Goal: Communication & Community: Answer question/provide support

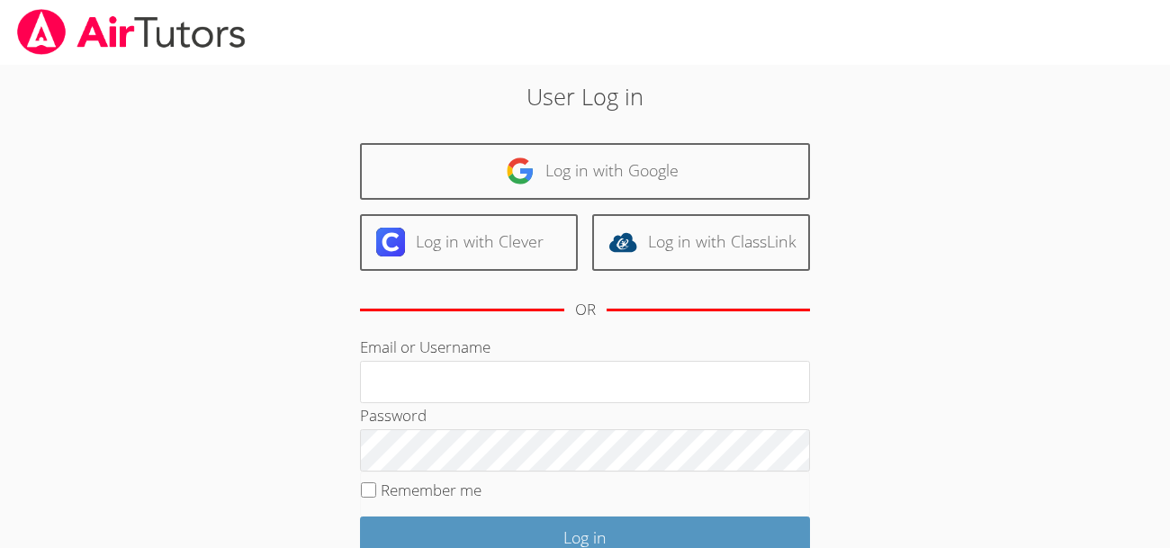
click at [24, 49] on img at bounding box center [131, 32] width 232 height 46
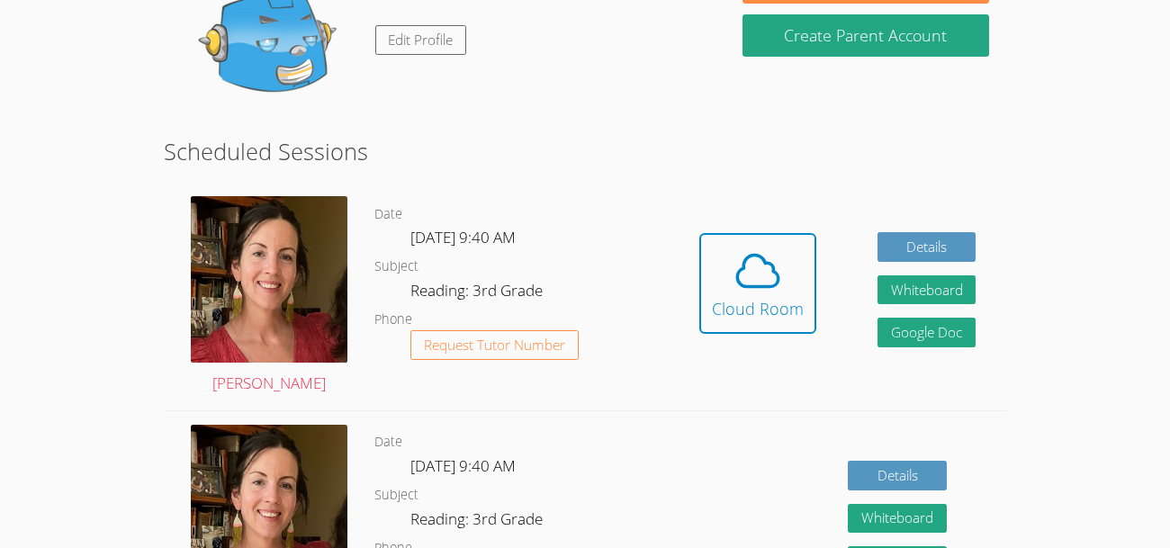
scroll to position [229, 0]
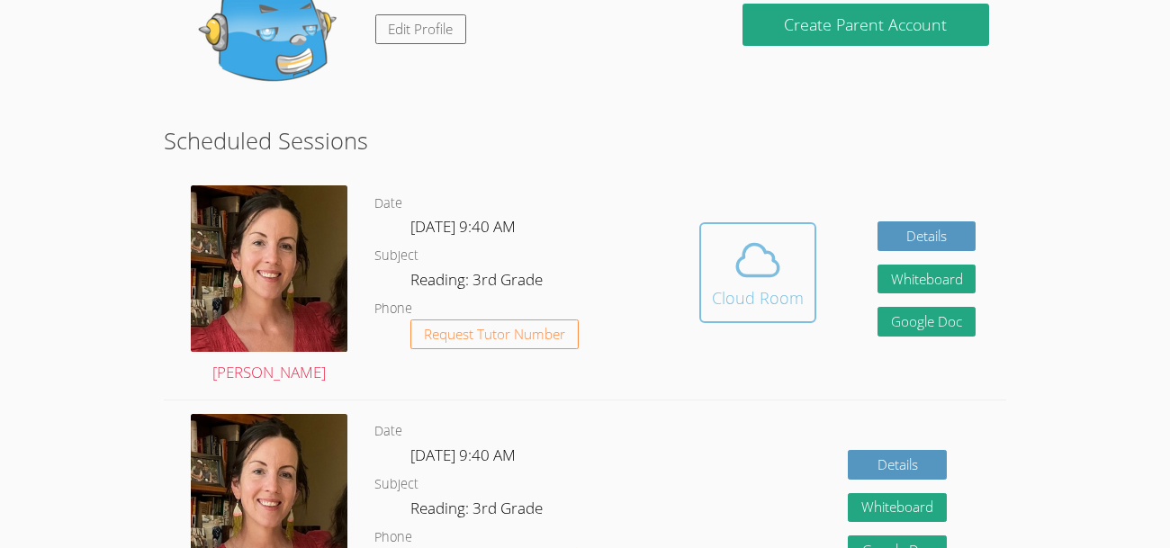
click at [735, 318] on button "Cloud Room" at bounding box center [757, 272] width 117 height 101
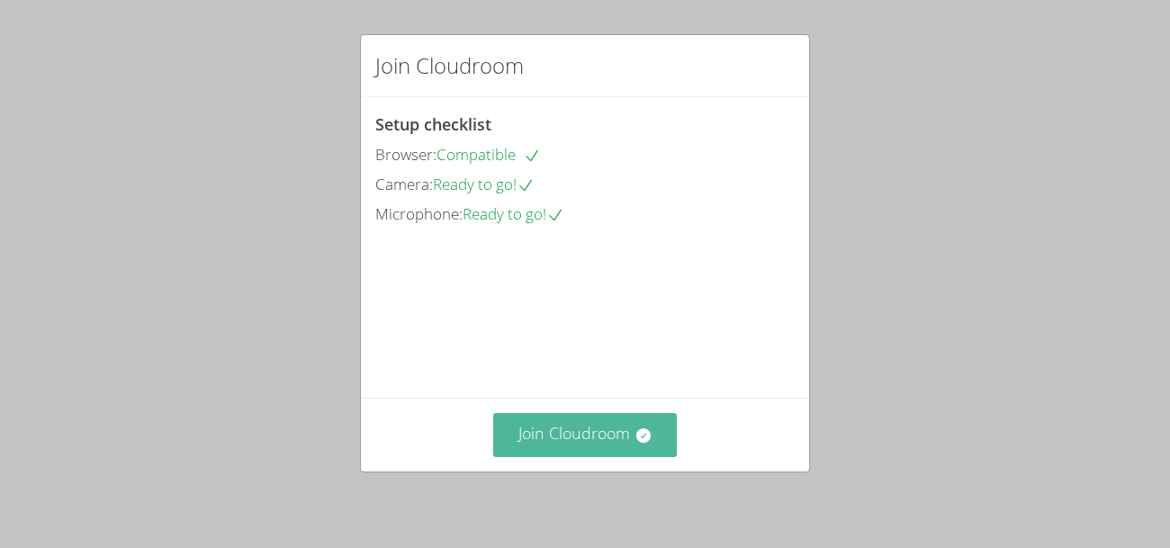
click at [576, 421] on button "Join Cloudroom" at bounding box center [585, 435] width 184 height 44
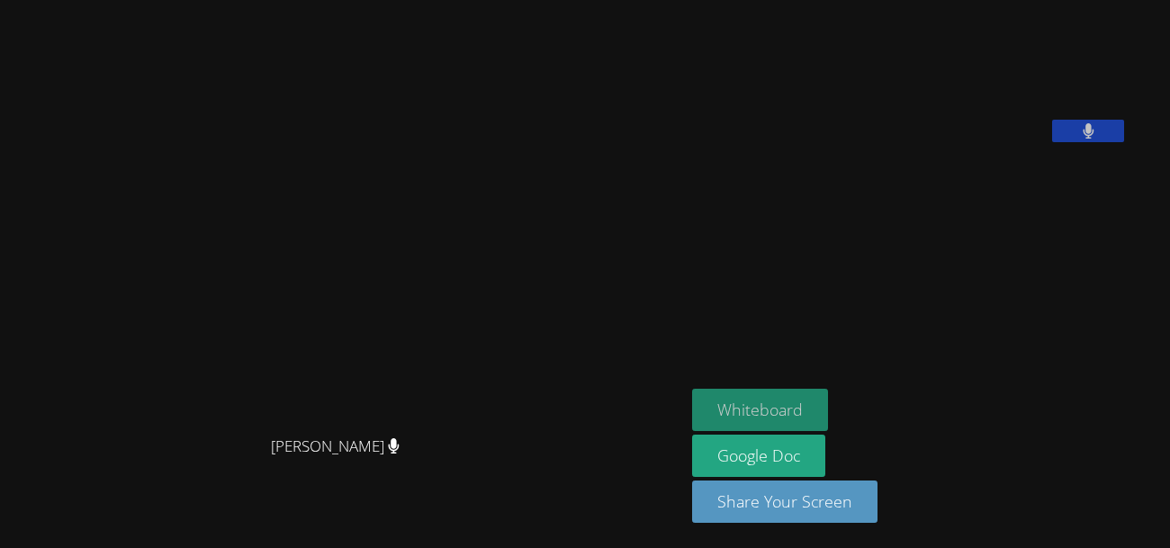
click at [808, 419] on button "Whiteboard" at bounding box center [760, 410] width 136 height 42
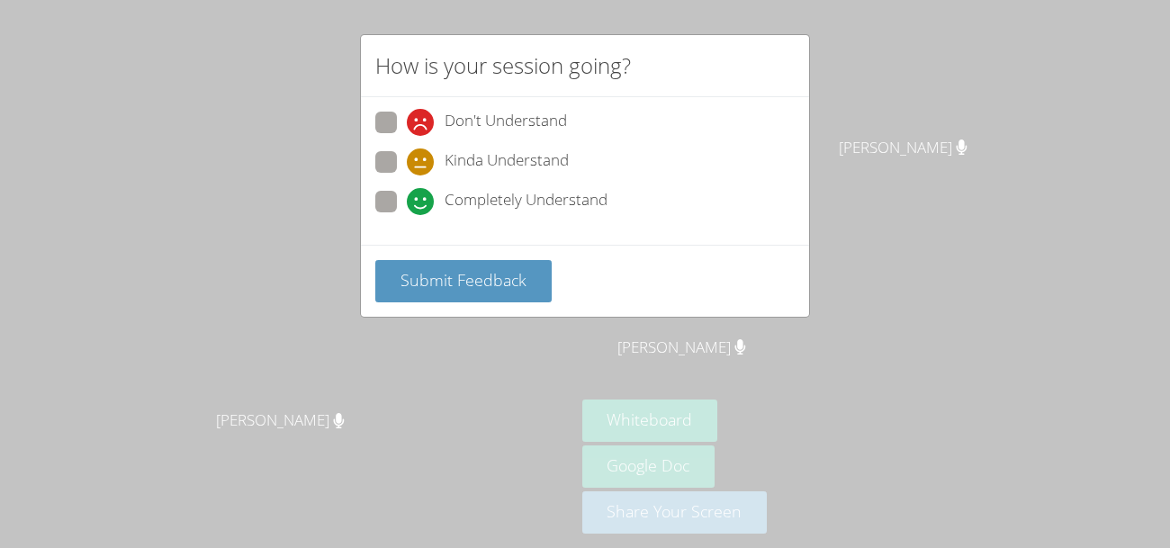
click at [407, 215] on span at bounding box center [407, 215] width 0 height 0
click at [407, 195] on input "Completely Understand" at bounding box center [414, 198] width 15 height 15
radio input "true"
click at [407, 136] on span at bounding box center [407, 136] width 0 height 0
click at [407, 121] on input "Don't Understand" at bounding box center [414, 119] width 15 height 15
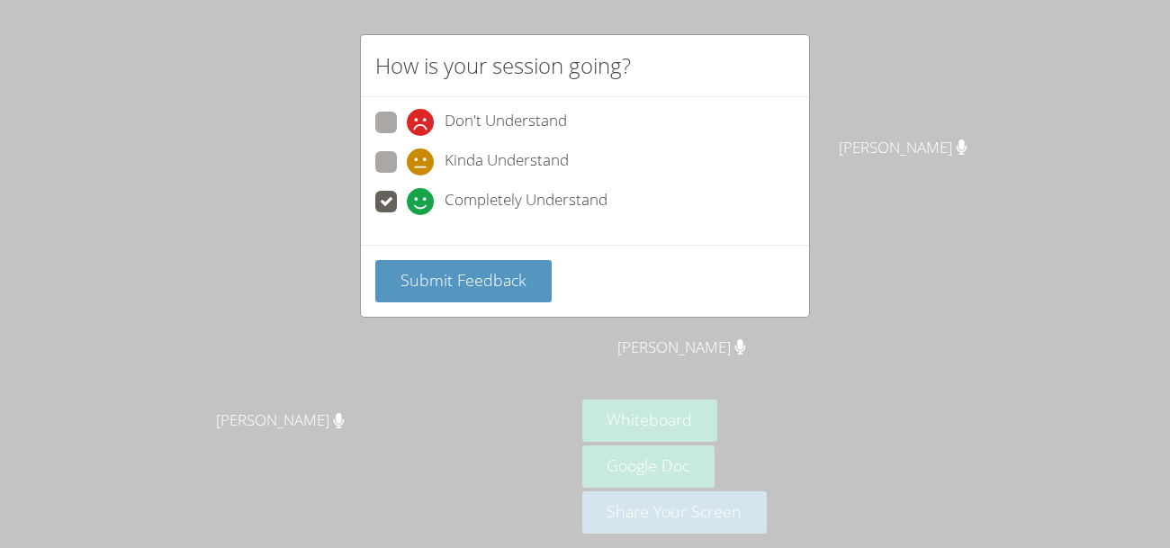
radio input "true"
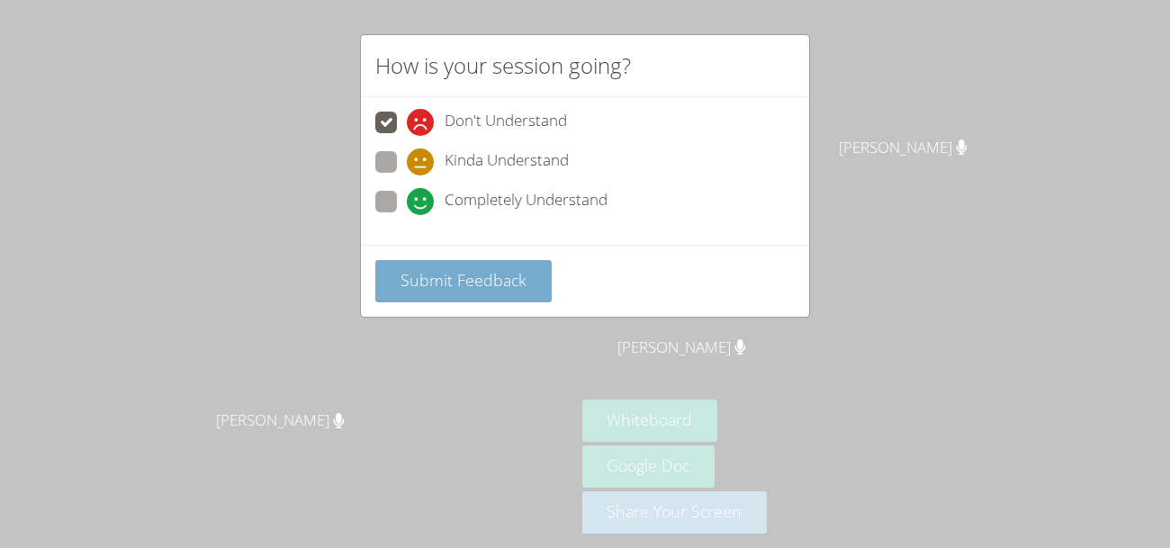
click at [452, 277] on span "Submit Feedback" at bounding box center [463, 280] width 126 height 22
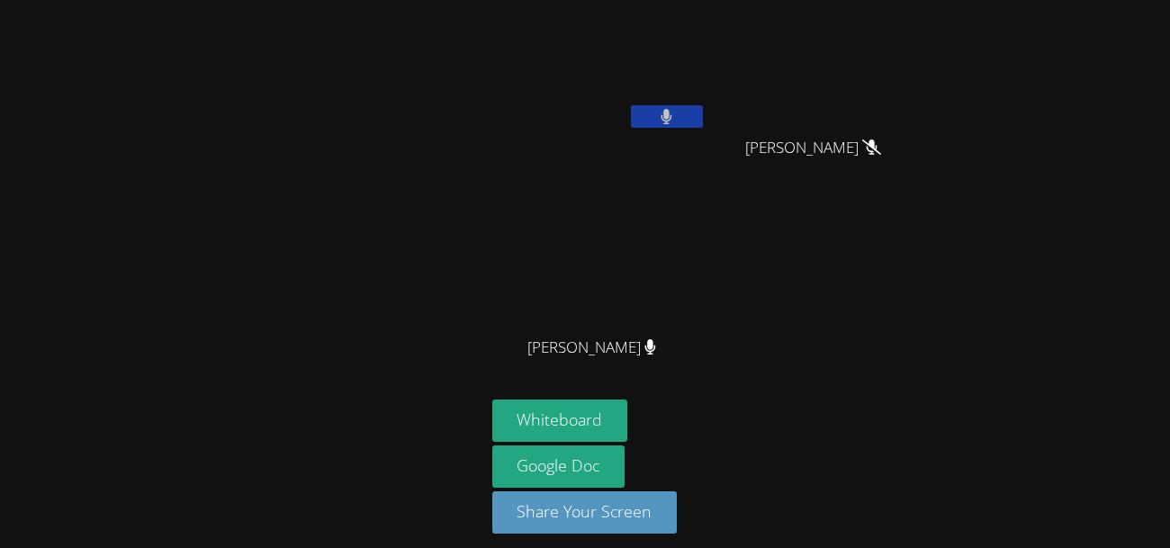
click at [869, 153] on icon at bounding box center [871, 146] width 19 height 15
click at [870, 156] on span "Samay Valencia" at bounding box center [813, 148] width 136 height 26
click at [854, 148] on span "Samay Valencia" at bounding box center [813, 148] width 136 height 26
